Goal: Task Accomplishment & Management: Manage account settings

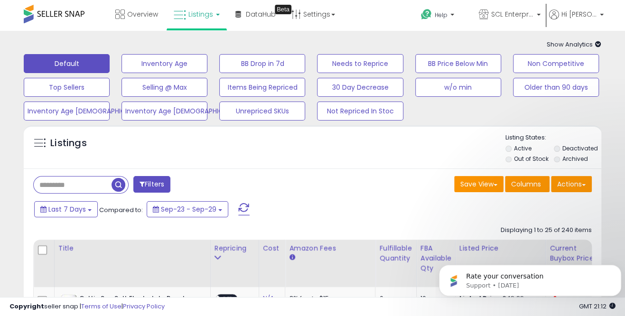
scroll to position [211, 0]
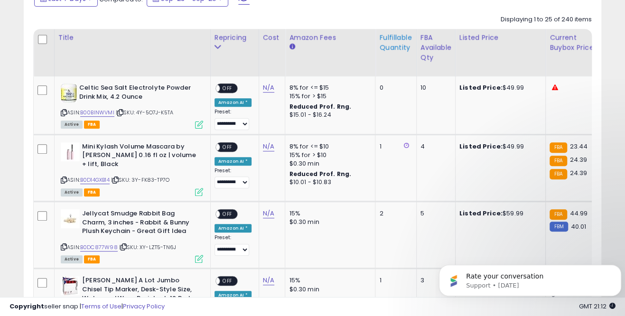
click at [382, 47] on div "Fulfillable Quantity" at bounding box center [395, 43] width 33 height 20
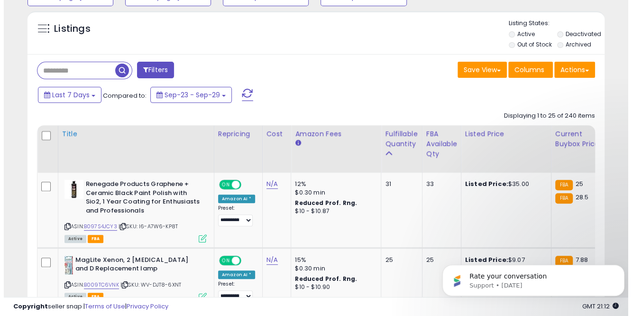
scroll to position [105, 0]
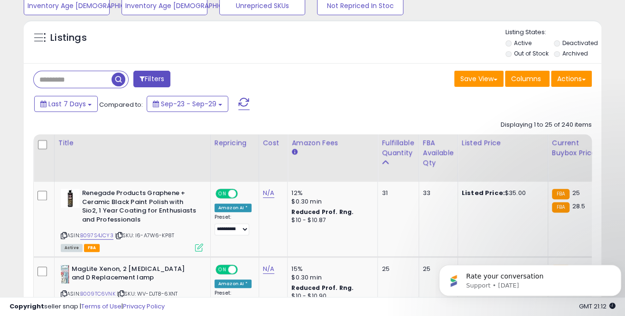
click at [151, 74] on button "Filters" at bounding box center [151, 79] width 37 height 17
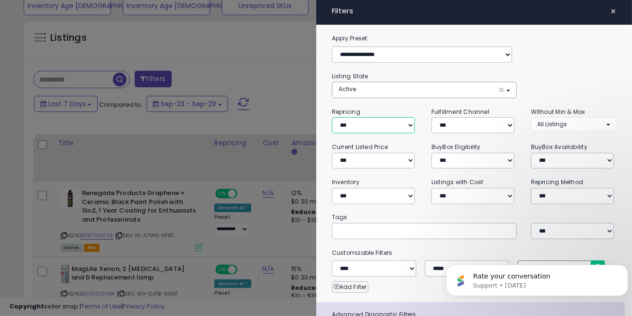
click at [347, 123] on select "**********" at bounding box center [373, 125] width 83 height 16
select select "***"
click at [332, 117] on select "**********" at bounding box center [373, 125] width 83 height 16
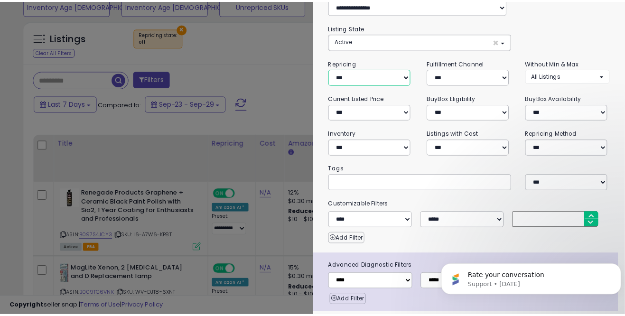
scroll to position [75, 0]
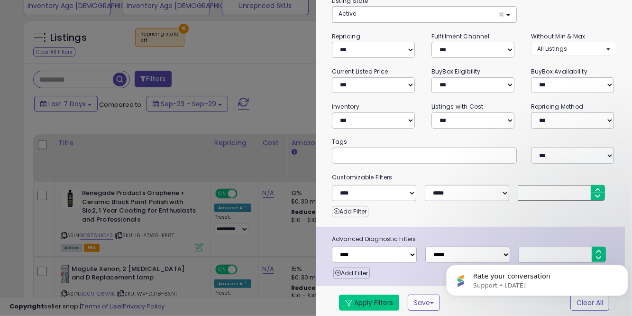
click at [366, 295] on button "Apply Filters" at bounding box center [369, 303] width 60 height 16
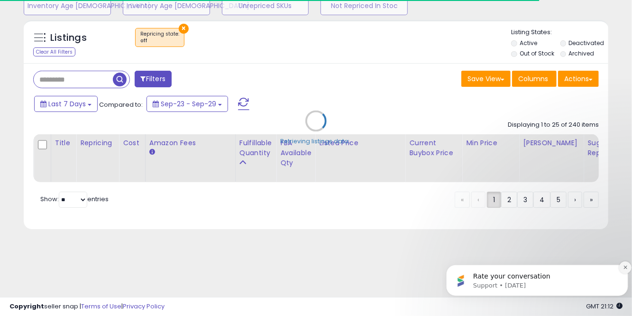
click at [624, 266] on icon "Dismiss notification" at bounding box center [624, 266] width 3 height 3
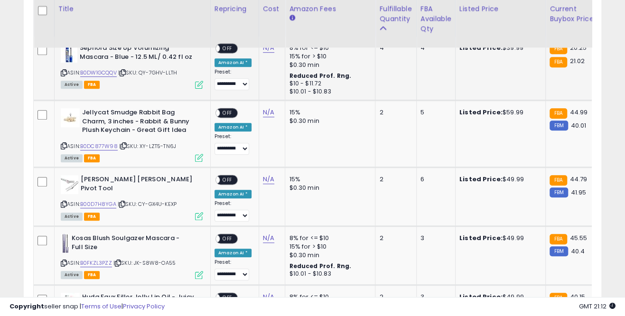
scroll to position [263, 0]
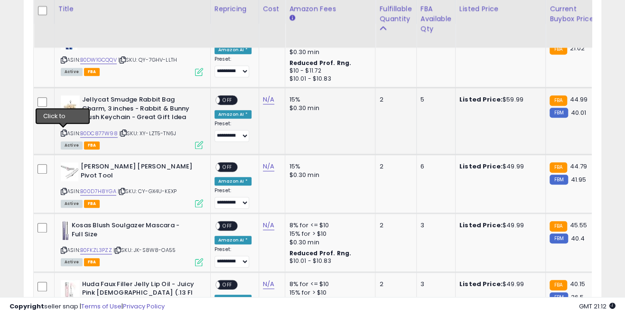
click at [64, 130] on icon at bounding box center [64, 132] width 6 height 5
click at [103, 132] on link "B0DC877W98" at bounding box center [98, 134] width 37 height 8
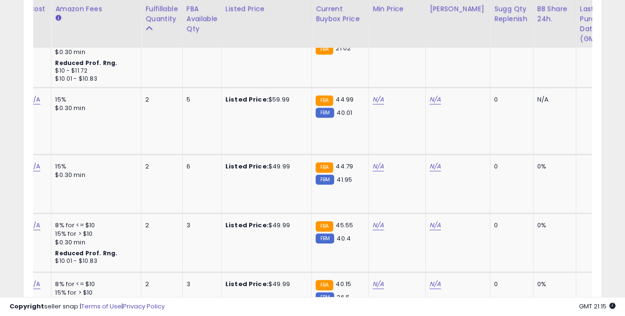
scroll to position [0, 0]
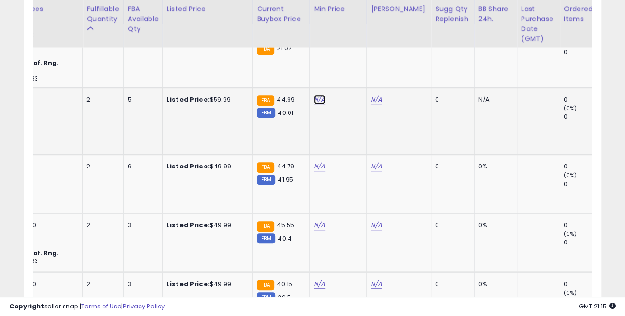
click at [314, 97] on link "N/A" at bounding box center [319, 99] width 11 height 9
type input "**"
click button "submit" at bounding box center [344, 66] width 16 height 14
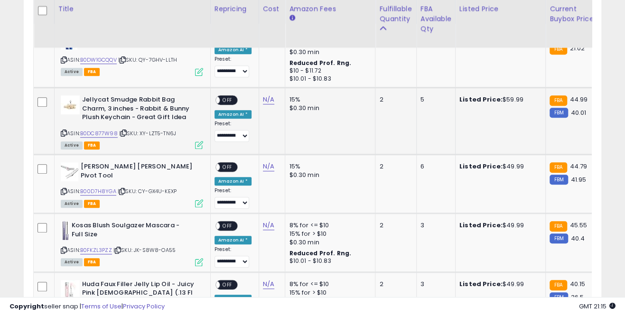
click at [232, 97] on span "OFF" at bounding box center [227, 100] width 15 height 8
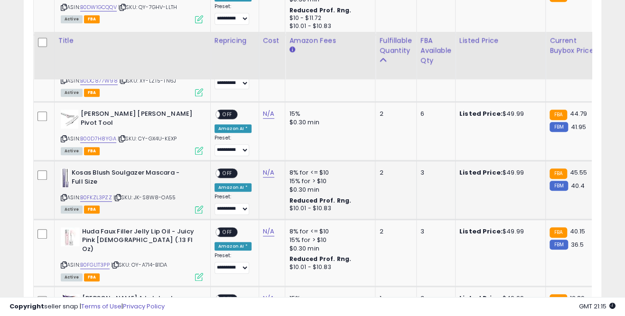
scroll to position [369, 0]
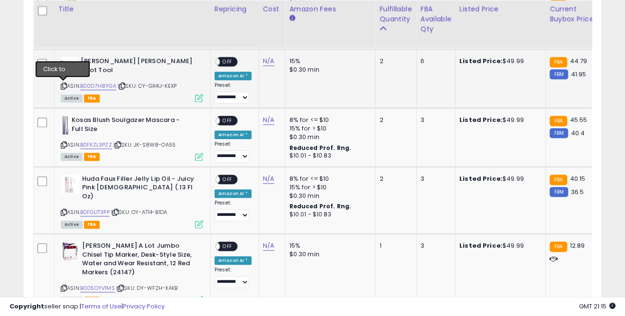
click at [62, 84] on icon at bounding box center [64, 86] width 6 height 5
click at [95, 84] on link "B00D7H8YGA" at bounding box center [98, 86] width 36 height 8
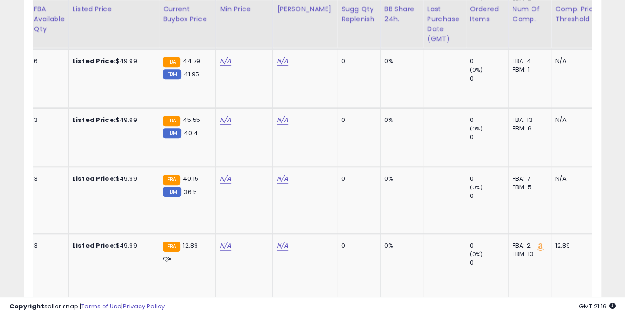
scroll to position [0, 391]
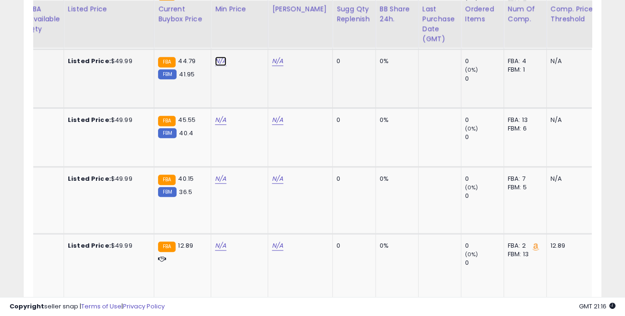
click at [218, 63] on link "N/A" at bounding box center [220, 60] width 11 height 9
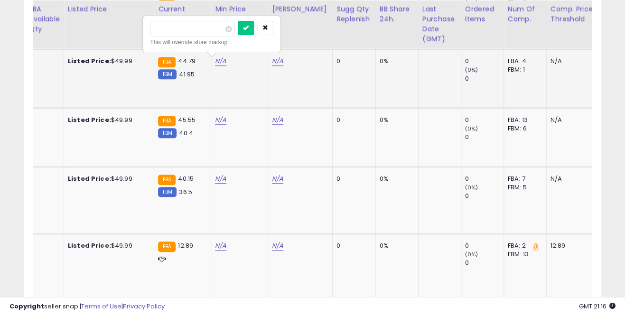
type input "**"
click button "submit" at bounding box center [246, 28] width 16 height 14
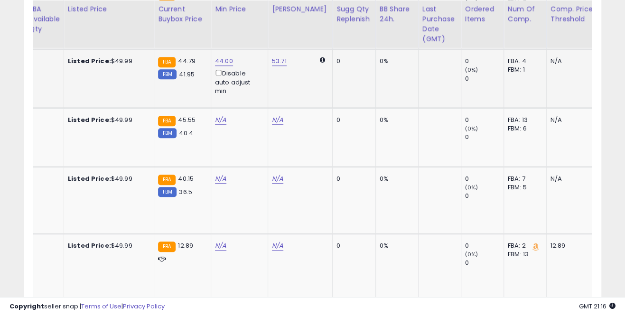
scroll to position [0, 301]
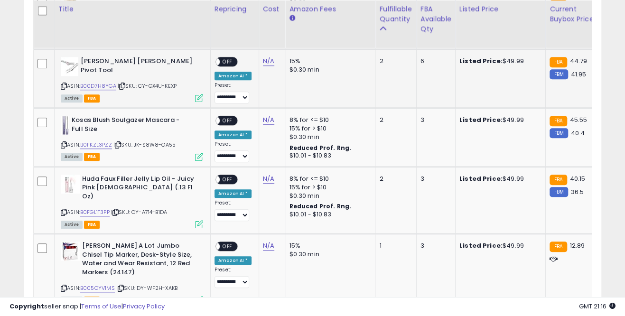
click at [232, 61] on span "OFF" at bounding box center [227, 62] width 15 height 8
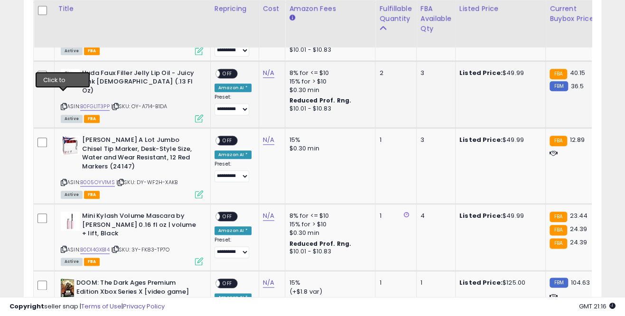
click at [65, 104] on icon at bounding box center [64, 106] width 6 height 5
click at [93, 102] on link "B0FGL1T3PP" at bounding box center [94, 106] width 29 height 8
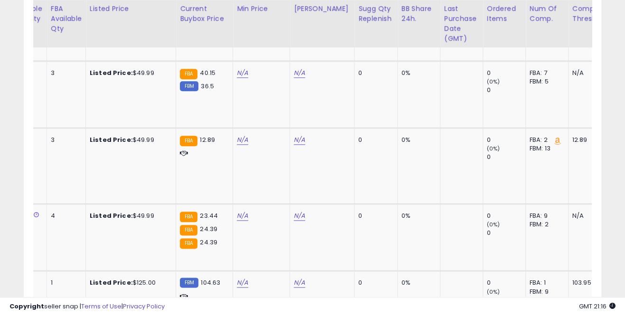
scroll to position [0, 378]
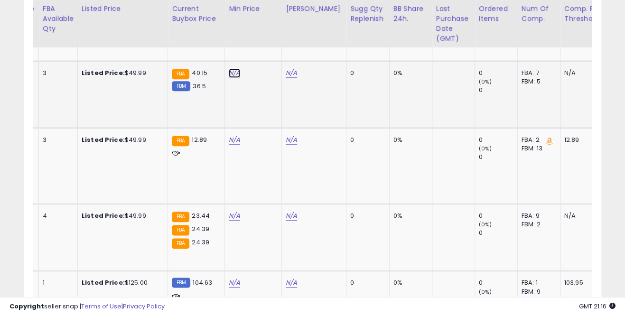
click at [234, 74] on link "N/A" at bounding box center [234, 72] width 11 height 9
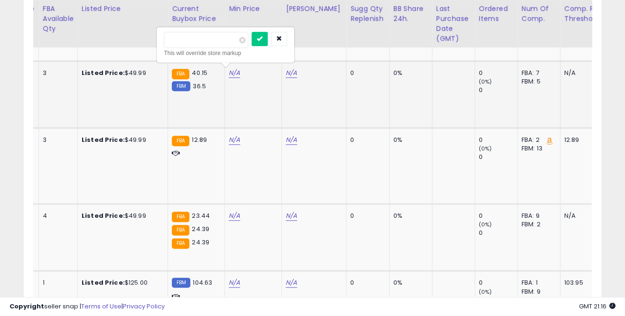
type input "**"
click button "submit" at bounding box center [259, 39] width 16 height 14
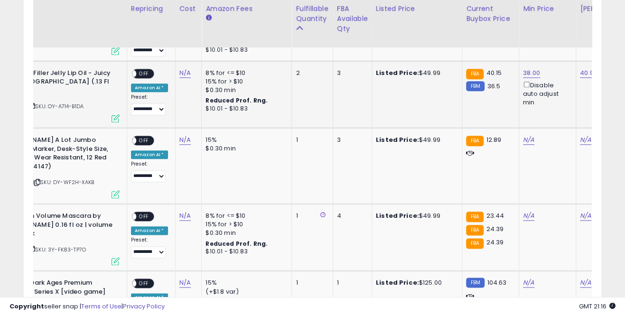
scroll to position [0, 0]
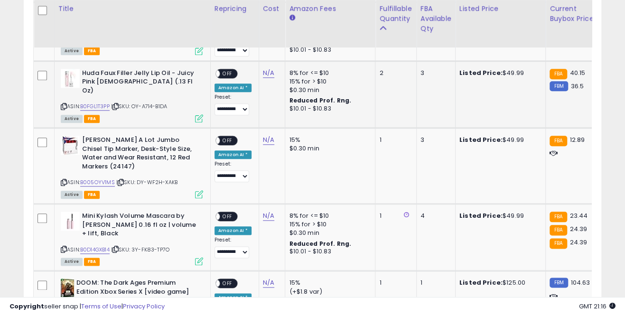
click at [232, 70] on span "OFF" at bounding box center [227, 73] width 15 height 8
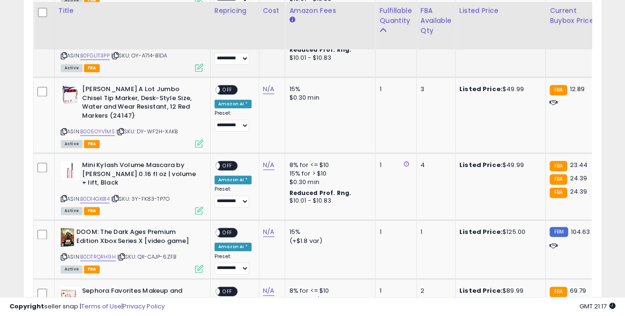
scroll to position [527, 0]
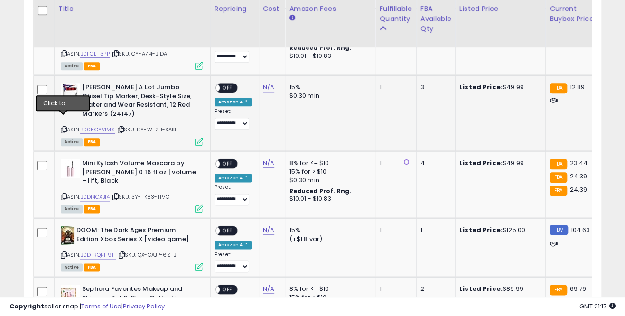
click at [64, 127] on icon at bounding box center [64, 129] width 6 height 5
click at [93, 126] on link "B005OYV1MS" at bounding box center [97, 130] width 35 height 8
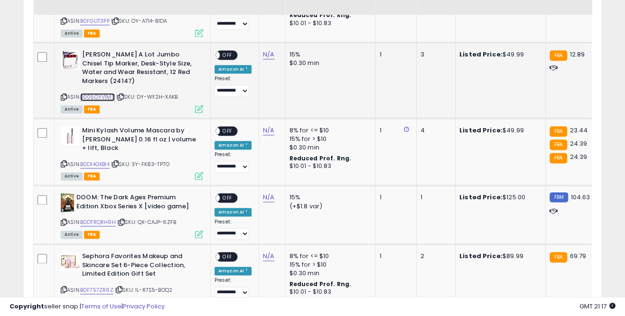
scroll to position [580, 0]
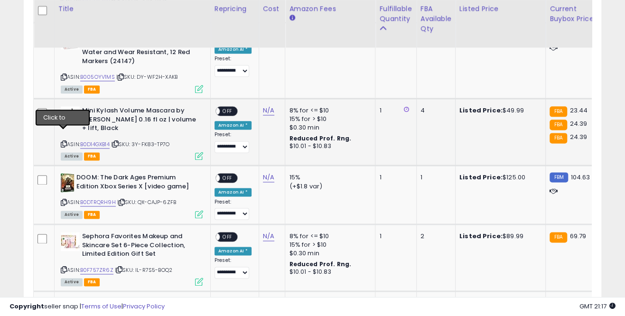
click at [63, 141] on icon at bounding box center [64, 143] width 6 height 5
click at [102, 140] on link "B0D14GXB14" at bounding box center [94, 144] width 29 height 8
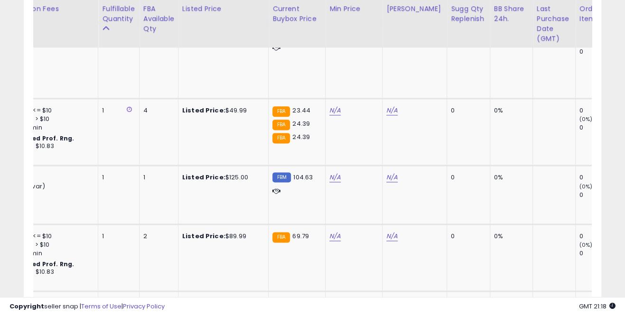
scroll to position [0, 342]
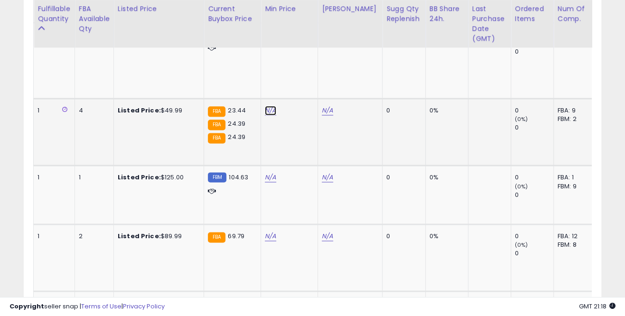
click at [267, 106] on link "N/A" at bounding box center [270, 110] width 11 height 9
type input "*****"
click button "submit" at bounding box center [296, 67] width 16 height 14
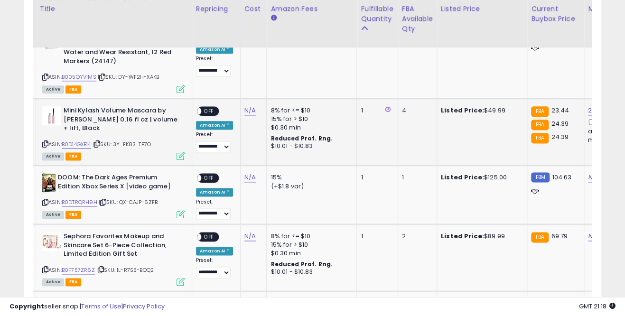
scroll to position [0, 0]
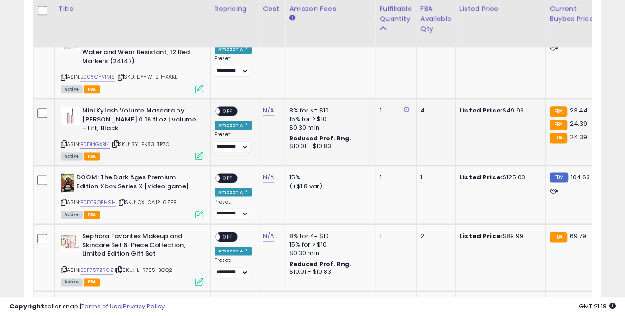
click at [223, 107] on div "ON OFF" at bounding box center [211, 111] width 22 height 8
click at [230, 107] on span "OFF" at bounding box center [227, 111] width 15 height 8
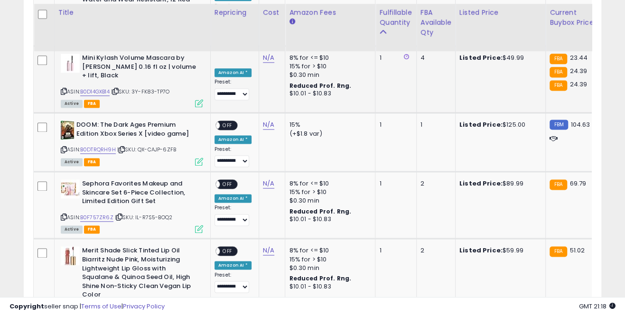
scroll to position [685, 0]
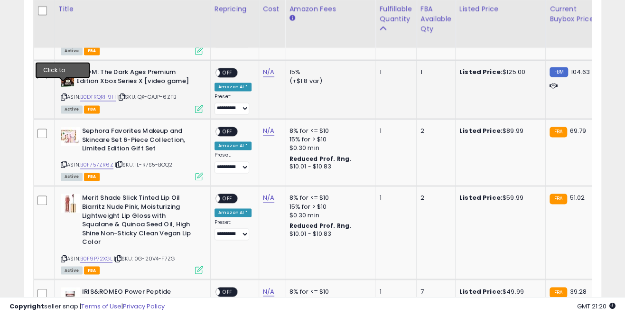
click at [64, 94] on icon at bounding box center [64, 96] width 6 height 5
click at [92, 93] on link "B0DTRQRH9H" at bounding box center [98, 97] width 36 height 8
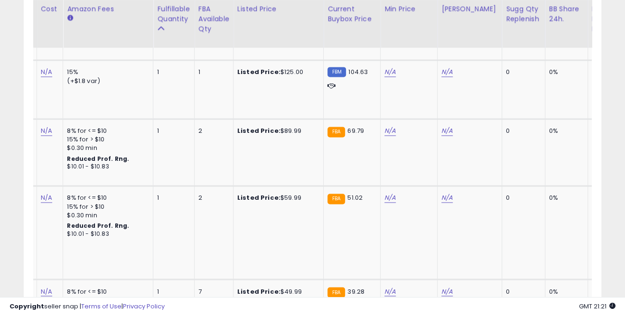
scroll to position [0, 369]
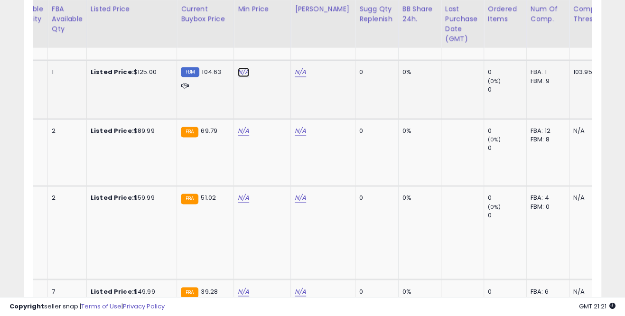
click at [241, 67] on link "N/A" at bounding box center [243, 71] width 11 height 9
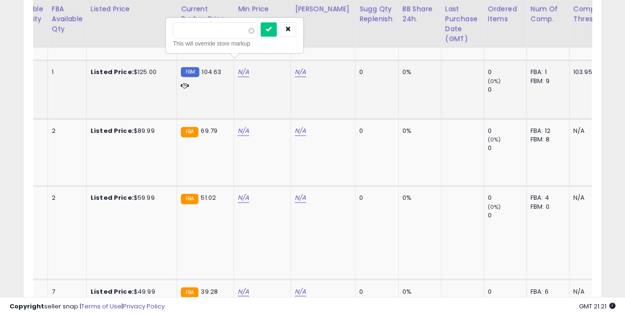
type input "*****"
click button "submit" at bounding box center [268, 29] width 16 height 14
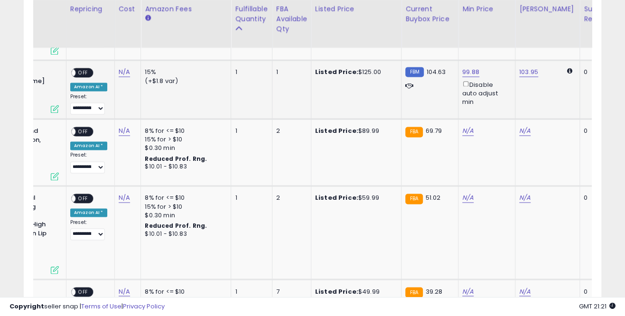
scroll to position [0, 0]
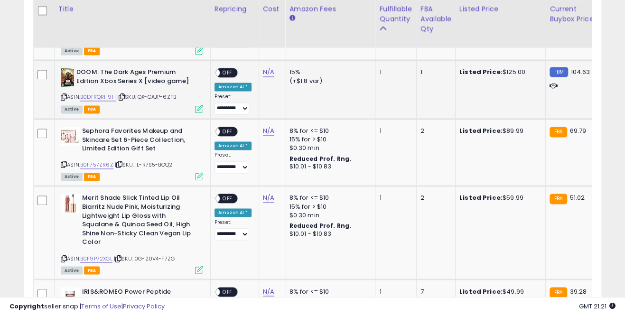
click at [231, 69] on span "OFF" at bounding box center [227, 73] width 15 height 8
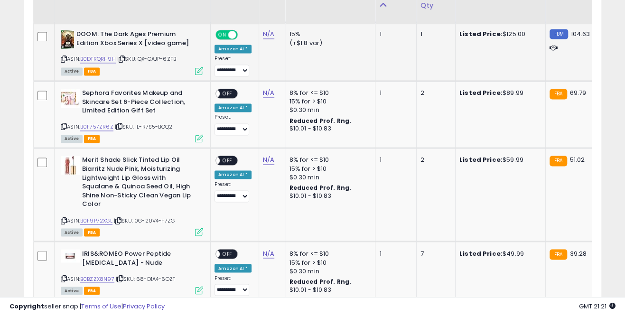
scroll to position [738, 0]
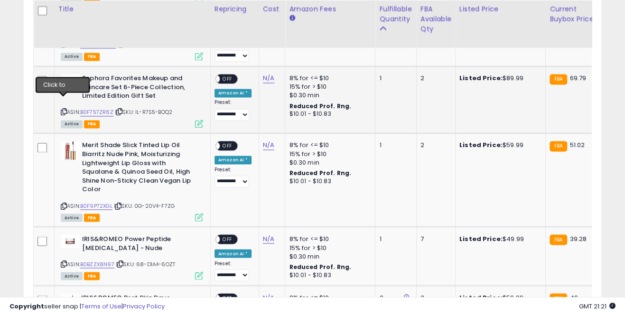
click at [64, 109] on icon at bounding box center [64, 111] width 6 height 5
click at [99, 108] on link "B0F757ZR6Z" at bounding box center [96, 112] width 33 height 8
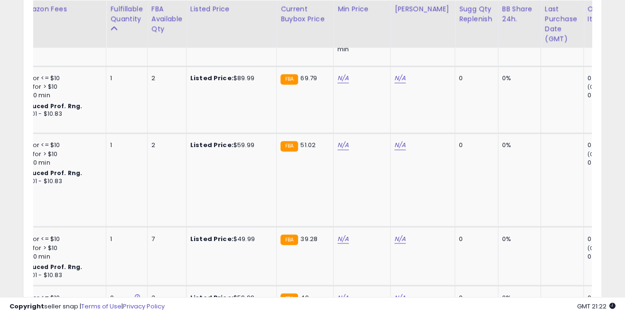
scroll to position [0, 271]
click at [338, 74] on link "N/A" at bounding box center [340, 78] width 11 height 9
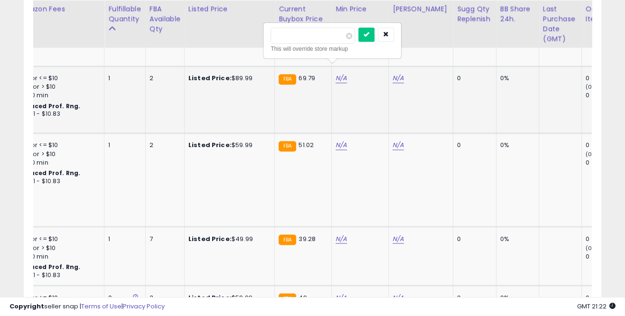
type input "**"
click button "submit" at bounding box center [366, 35] width 16 height 14
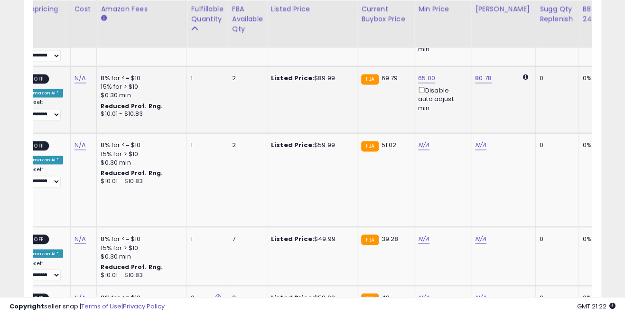
scroll to position [0, 0]
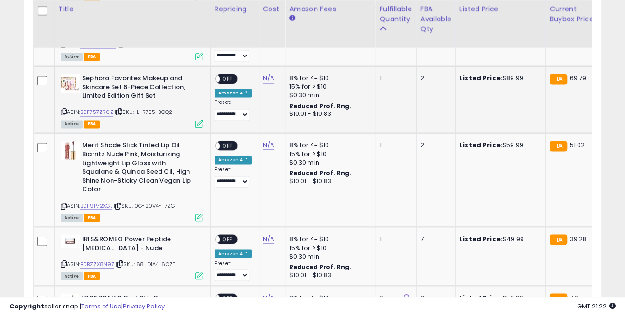
click at [233, 75] on span "OFF" at bounding box center [227, 79] width 15 height 8
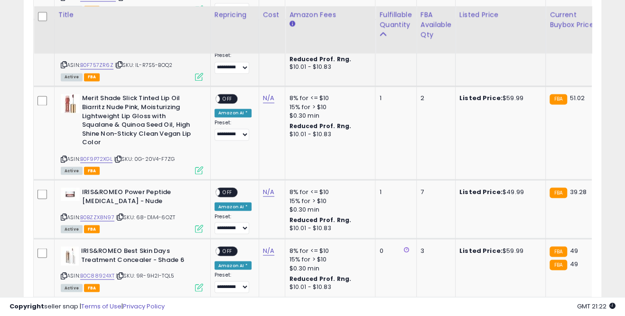
scroll to position [790, 0]
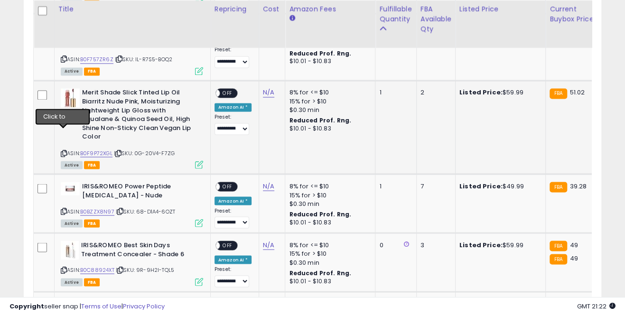
click at [64, 150] on icon at bounding box center [64, 152] width 6 height 5
click at [92, 149] on link "B0F9P72XGL" at bounding box center [96, 153] width 32 height 8
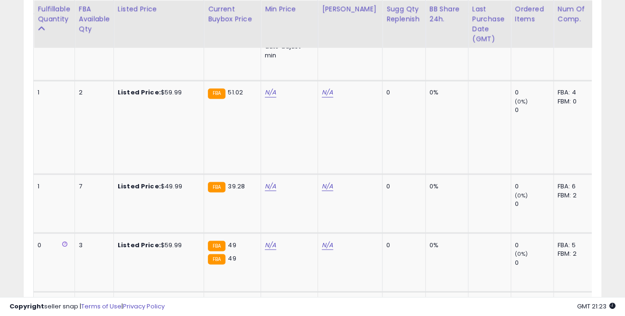
scroll to position [0, 352]
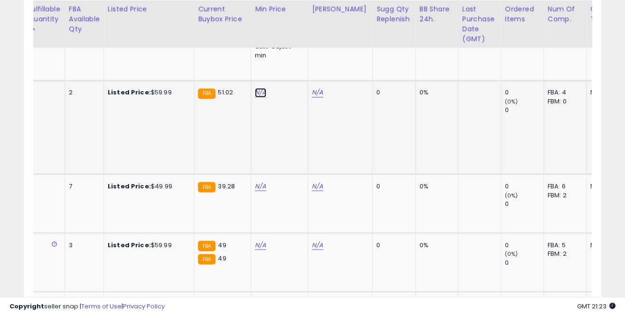
click at [257, 88] on link "N/A" at bounding box center [260, 92] width 11 height 9
type input "**"
click button "submit" at bounding box center [286, 49] width 16 height 14
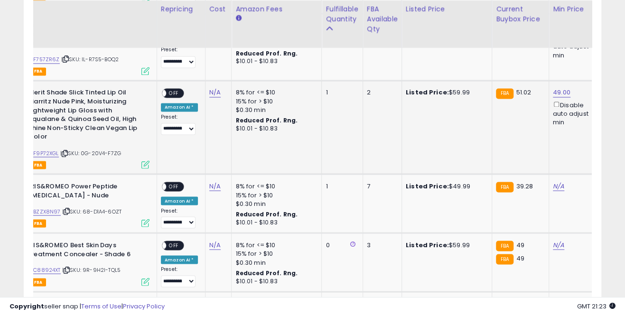
scroll to position [0, 0]
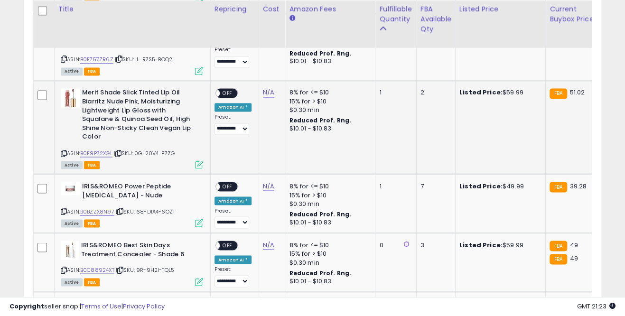
click at [234, 88] on div "ON OFF" at bounding box center [226, 93] width 22 height 10
click at [230, 89] on span "OFF" at bounding box center [227, 93] width 15 height 8
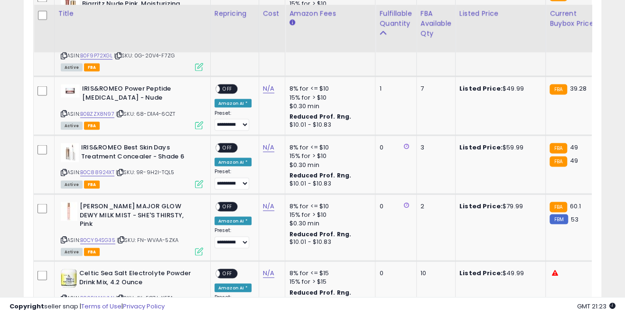
scroll to position [896, 0]
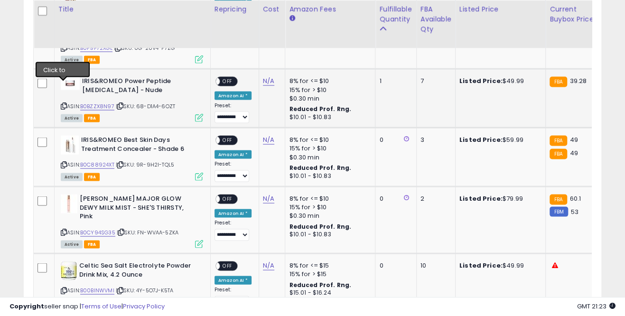
click at [64, 103] on icon at bounding box center [64, 105] width 6 height 5
click at [98, 102] on link "B0BZZX8N97" at bounding box center [97, 106] width 34 height 8
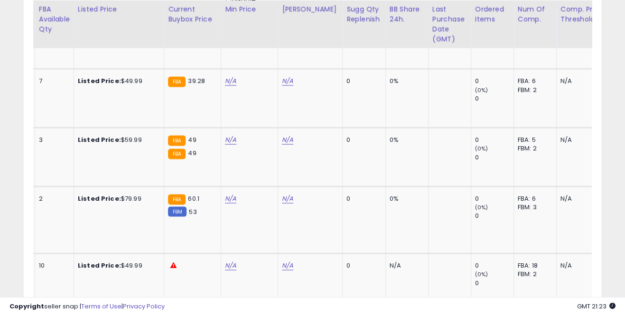
scroll to position [0, 450]
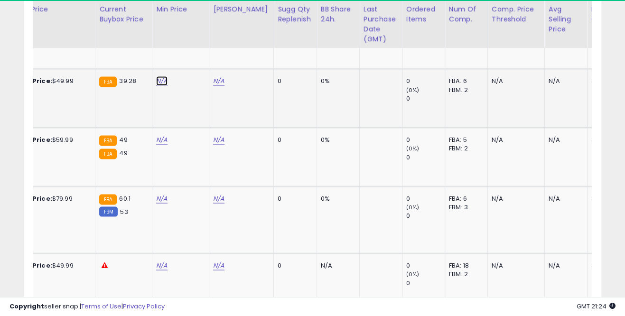
click at [163, 76] on link "N/A" at bounding box center [161, 80] width 11 height 9
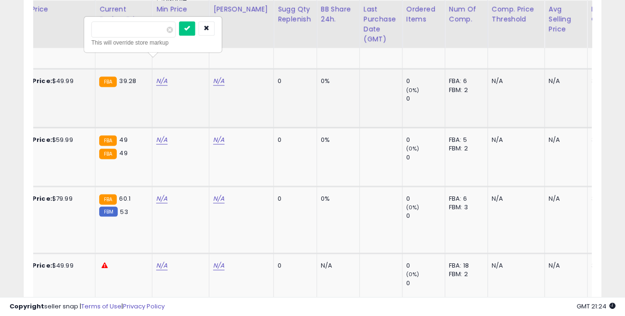
type input "**"
click button "submit" at bounding box center [187, 28] width 16 height 14
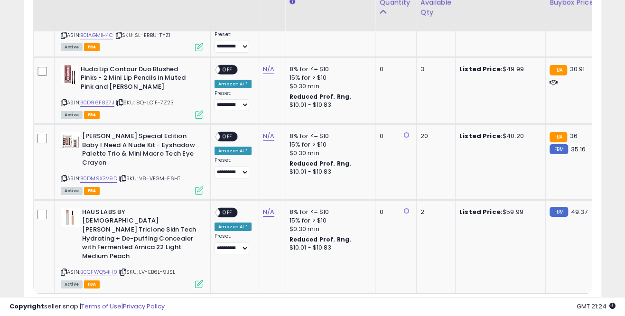
scroll to position [1605, 0]
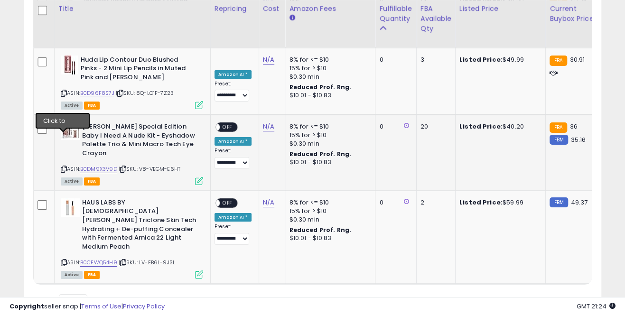
click at [65, 167] on icon at bounding box center [64, 169] width 6 height 5
click at [92, 165] on link "B0DM9X3V9D" at bounding box center [98, 169] width 37 height 8
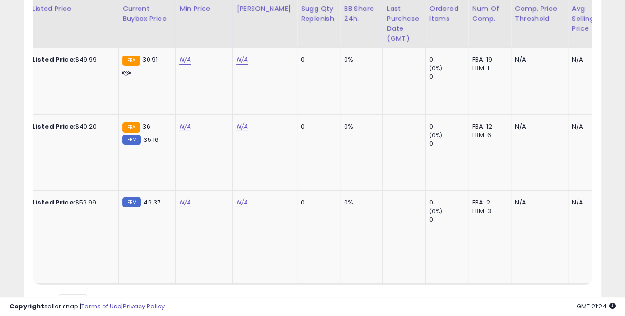
scroll to position [0, 432]
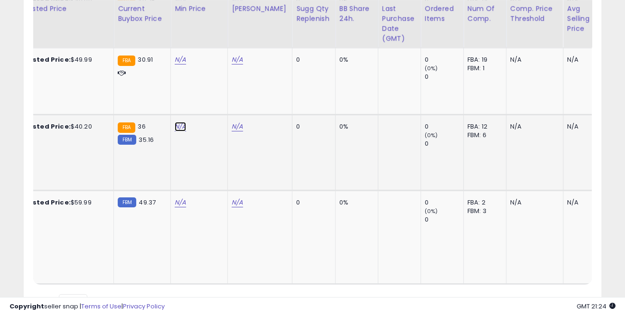
click at [176, 122] on link "N/A" at bounding box center [180, 126] width 11 height 9
type input "**"
click button "submit" at bounding box center [205, 62] width 16 height 14
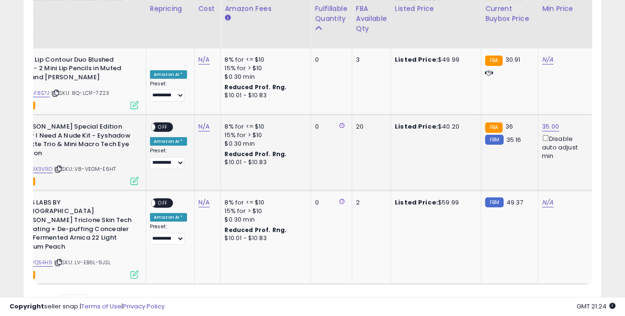
scroll to position [0, 0]
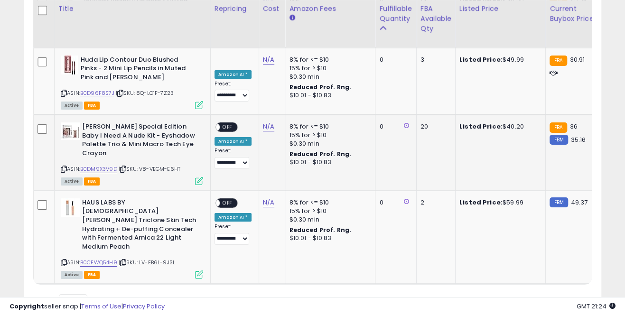
click at [231, 123] on span "OFF" at bounding box center [227, 127] width 15 height 8
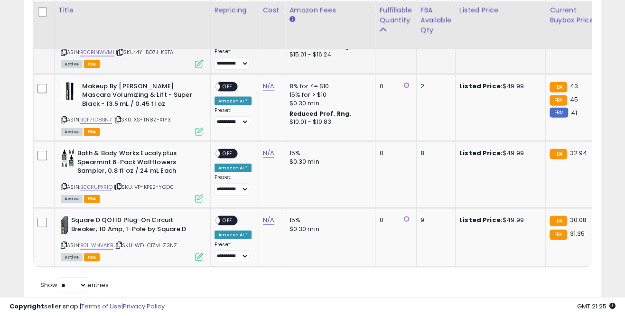
scroll to position [1069, 0]
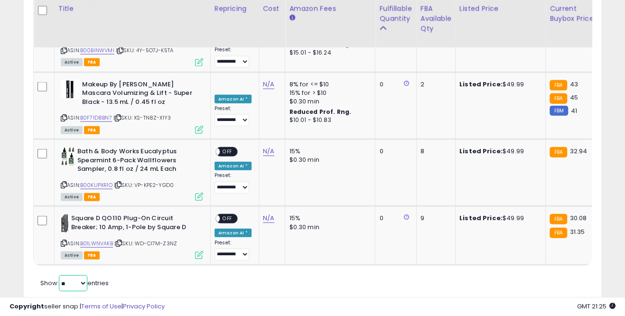
click at [84, 275] on select "** **" at bounding box center [73, 283] width 28 height 16
select select "**"
click at [60, 275] on select "** **" at bounding box center [73, 283] width 28 height 16
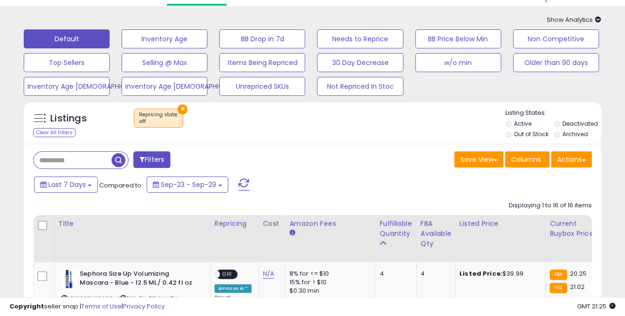
scroll to position [0, 0]
